Goal: Find contact information: Find contact information

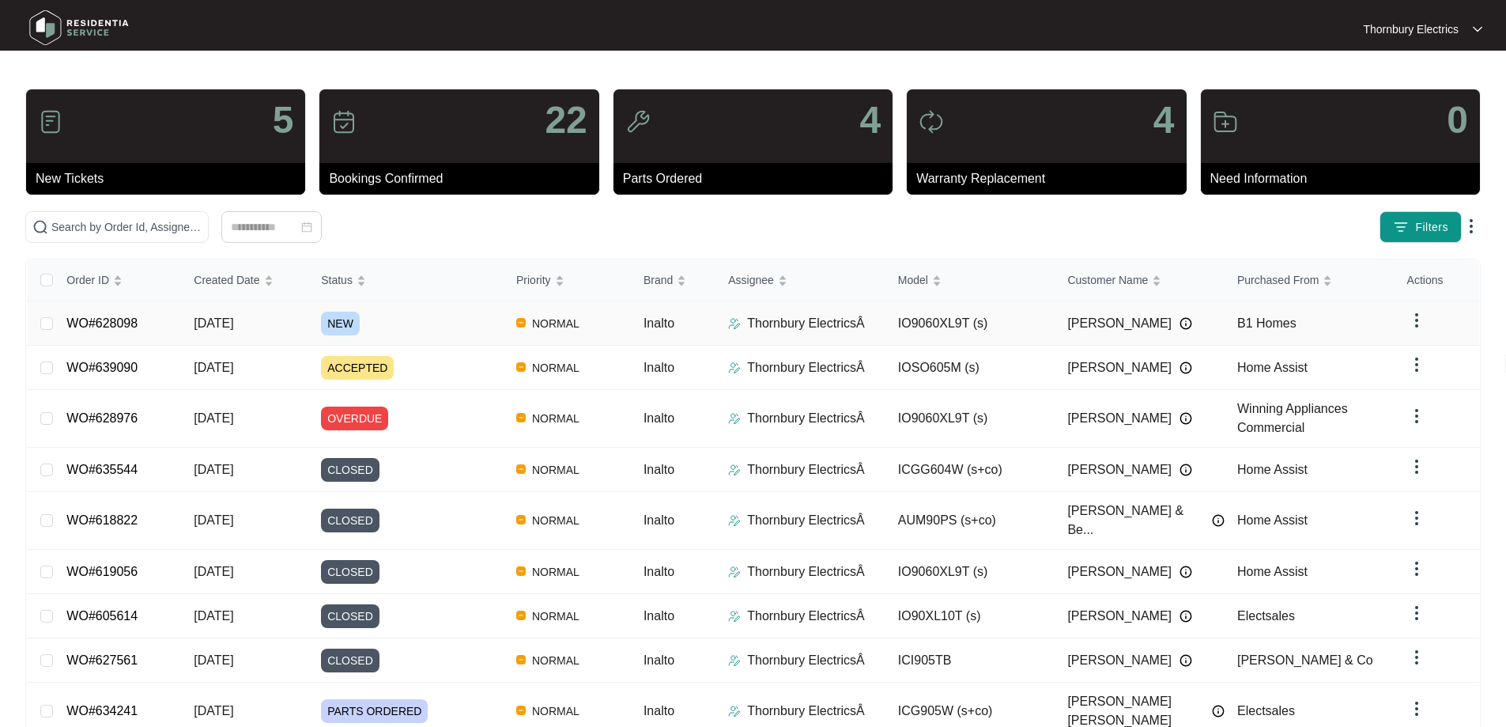
click at [329, 319] on span "NEW" at bounding box center [340, 323] width 39 height 24
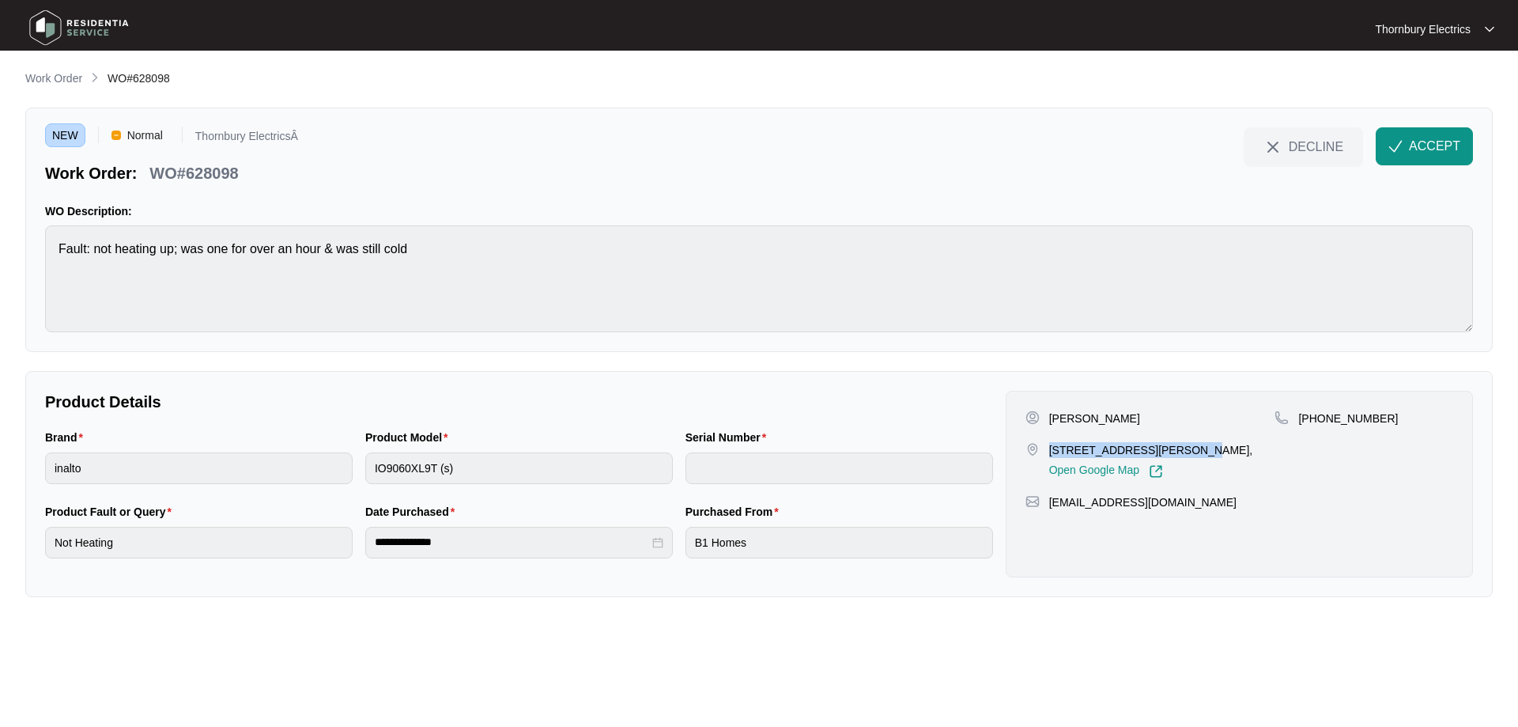
drag, startPoint x: 1049, startPoint y: 454, endPoint x: 1191, endPoint y: 447, distance: 141.7
click at [1191, 447] on p "[STREET_ADDRESS][PERSON_NAME]," at bounding box center [1151, 450] width 204 height 16
copy p "[STREET_ADDRESS][PERSON_NAME]"
click at [1423, 155] on span "ACCEPT" at bounding box center [1434, 146] width 51 height 19
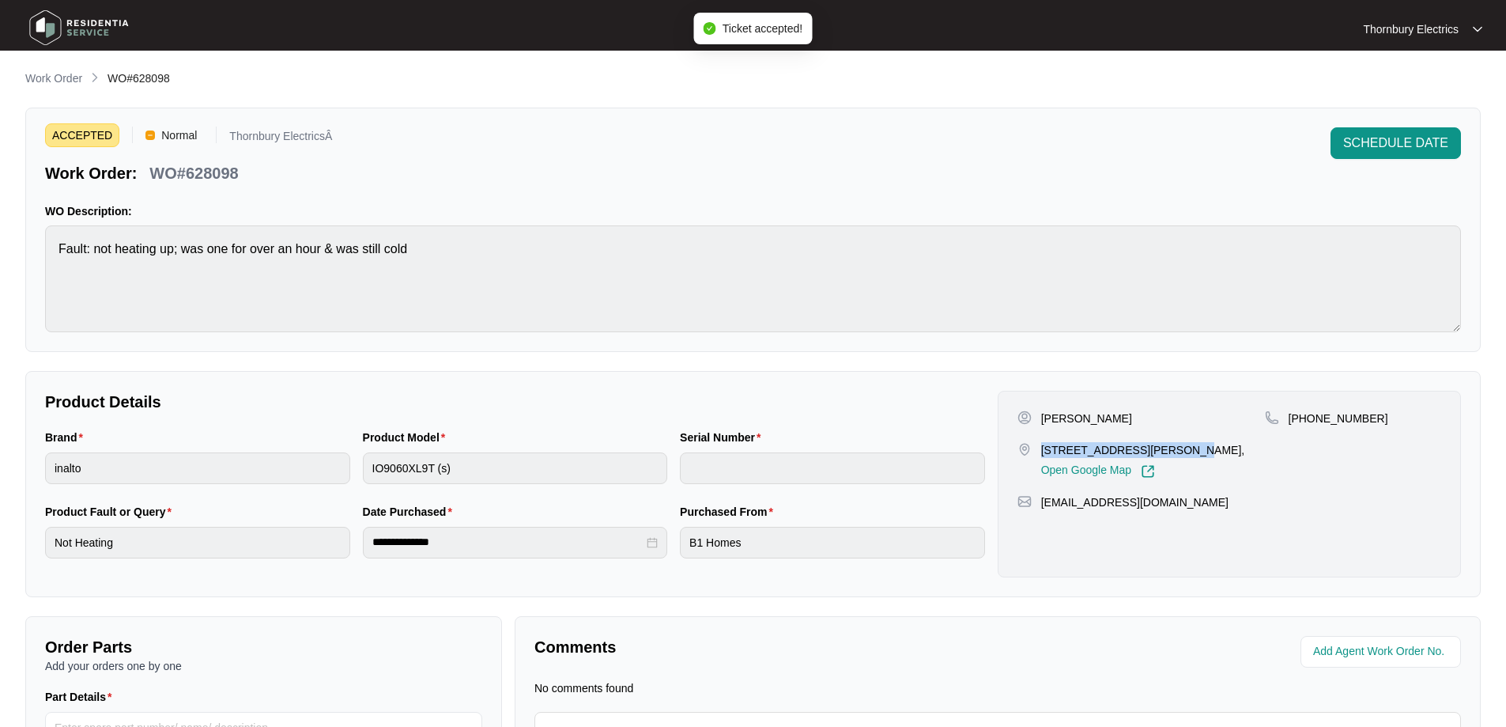
click at [194, 164] on p "WO#628098" at bounding box center [193, 173] width 89 height 22
click at [197, 164] on p "WO#628098" at bounding box center [193, 173] width 89 height 22
copy p "628098"
click at [1047, 418] on p "[PERSON_NAME]" at bounding box center [1086, 418] width 91 height 16
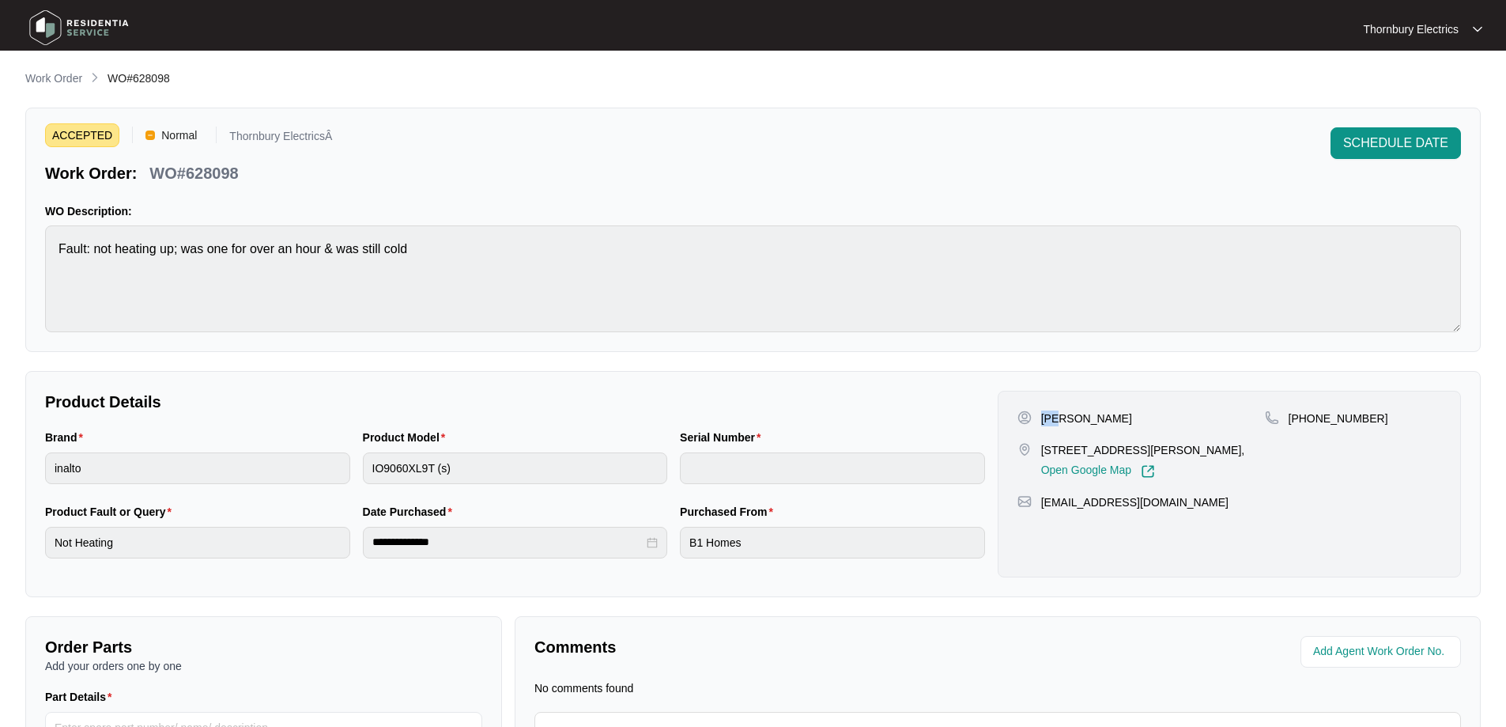
copy p "Jo"
click at [1077, 414] on p "[PERSON_NAME]" at bounding box center [1086, 418] width 91 height 16
copy p "Papas"
drag, startPoint x: 1164, startPoint y: 496, endPoint x: 1040, endPoint y: 511, distance: 125.0
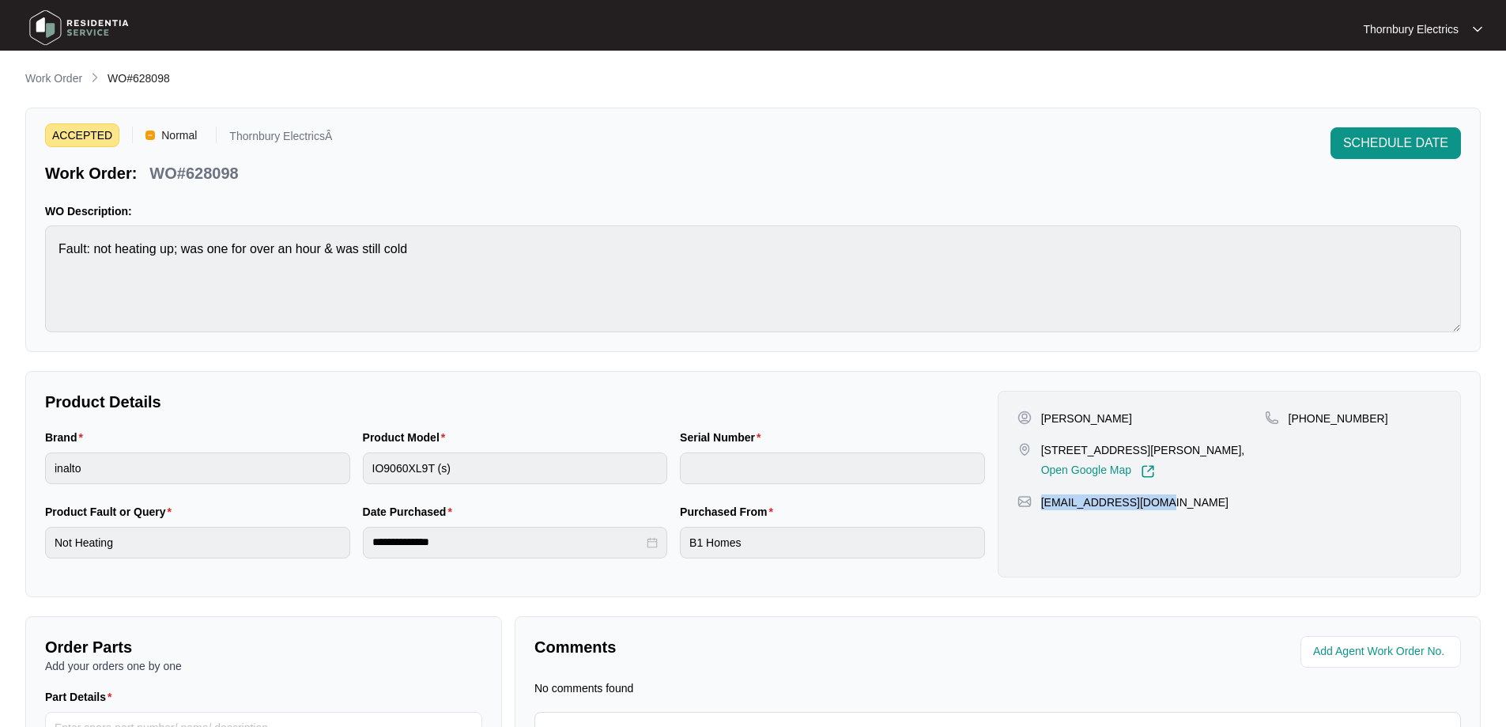
click at [1040, 511] on div "[PERSON_NAME] [STREET_ADDRESS][PERSON_NAME], Open Google Map [PHONE_NUMBER] [EM…" at bounding box center [1229, 484] width 463 height 187
copy p "[EMAIL_ADDRESS][DOMAIN_NAME]"
drag, startPoint x: 1363, startPoint y: 423, endPoint x: 1306, endPoint y: 428, distance: 57.2
click at [1306, 428] on div "[PHONE_NUMBER]" at bounding box center [1353, 444] width 176 height 68
copy p "422291829"
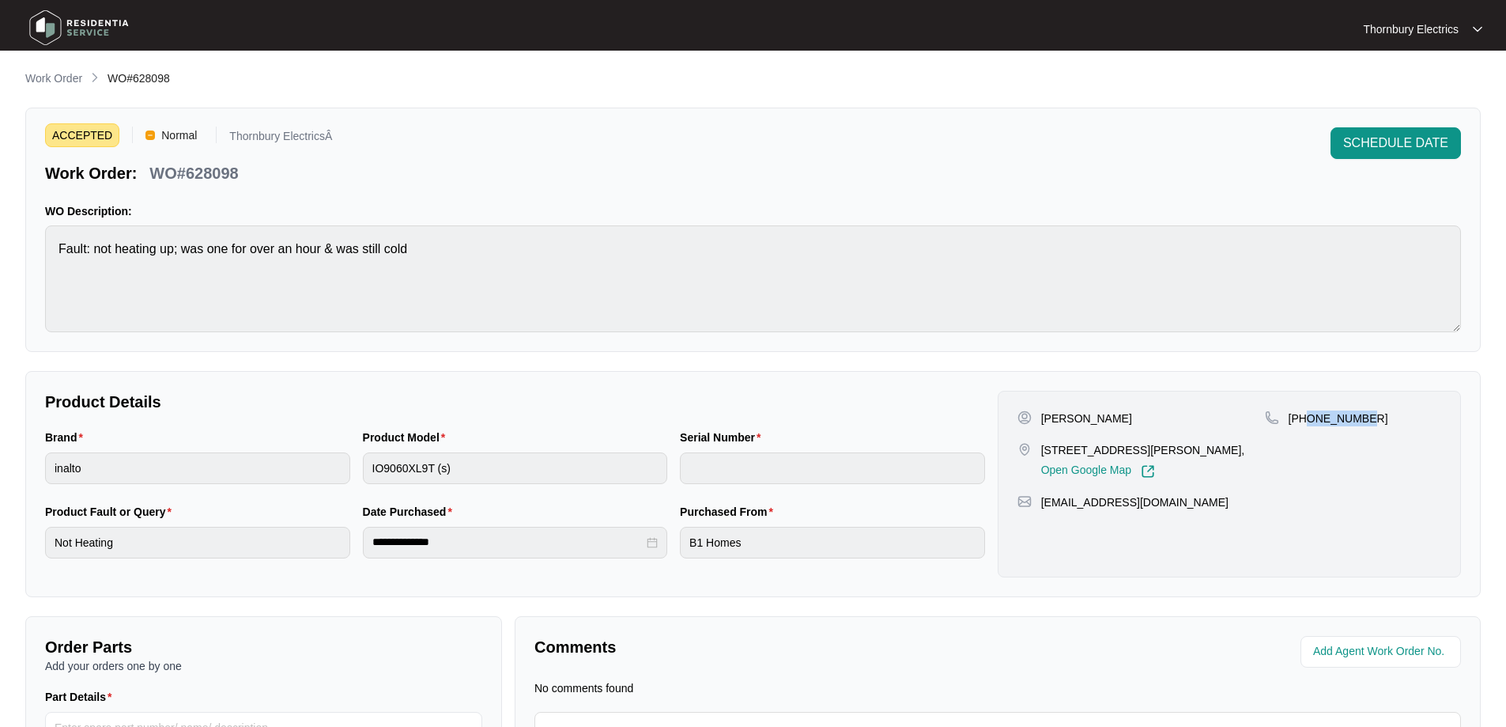
drag, startPoint x: 59, startPoint y: 82, endPoint x: 90, endPoint y: 81, distance: 31.7
click at [59, 82] on p "Work Order" at bounding box center [53, 78] width 57 height 16
